Goal: Information Seeking & Learning: Check status

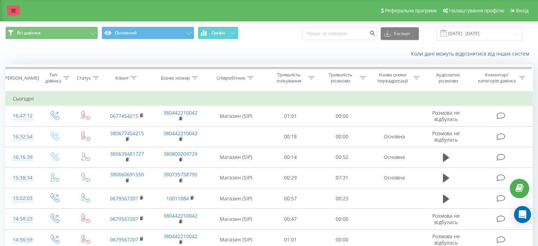
click at [12, 10] on icon at bounding box center [13, 10] width 4 height 5
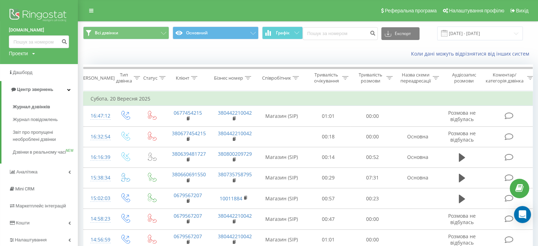
click at [25, 17] on img at bounding box center [39, 16] width 60 height 18
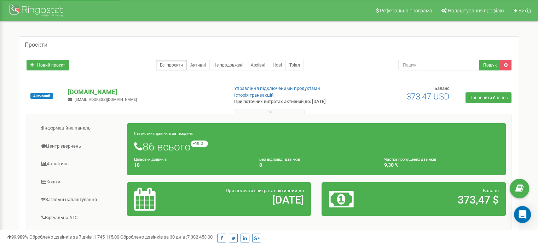
scroll to position [35, 0]
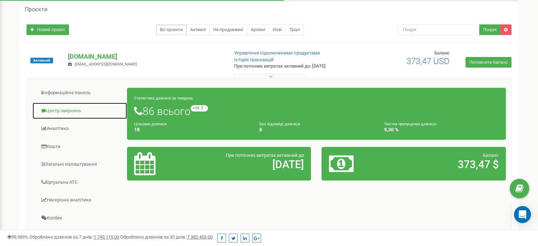
click at [67, 111] on link "Центр звернень" at bounding box center [79, 110] width 95 height 17
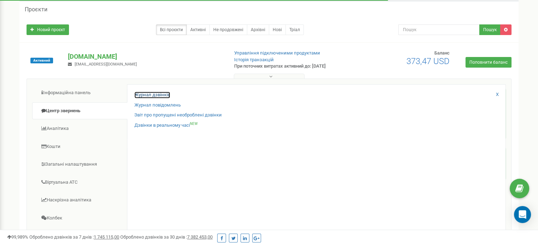
click at [155, 95] on link "Журнал дзвінків" at bounding box center [152, 95] width 36 height 7
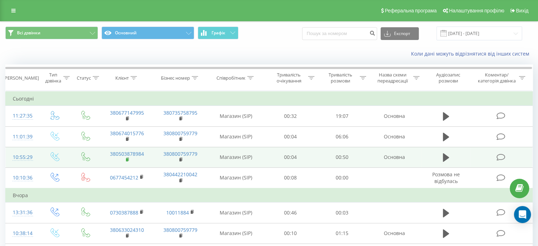
click at [127, 158] on rect at bounding box center [127, 159] width 2 height 3
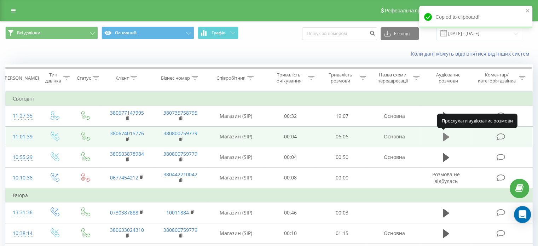
click at [444, 136] on icon at bounding box center [445, 137] width 6 height 8
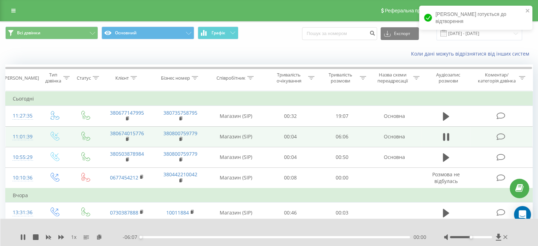
click at [444, 136] on icon at bounding box center [443, 137] width 2 height 8
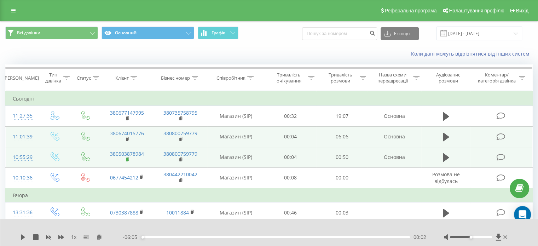
click at [129, 158] on icon at bounding box center [128, 159] width 4 height 5
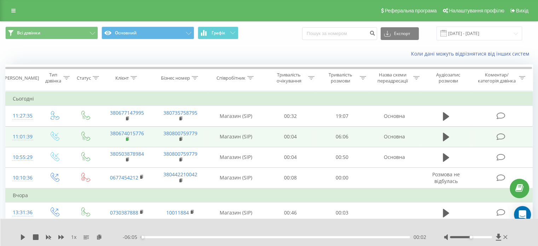
click at [127, 140] on rect at bounding box center [127, 138] width 2 height 3
